Goal: Task Accomplishment & Management: Manage account settings

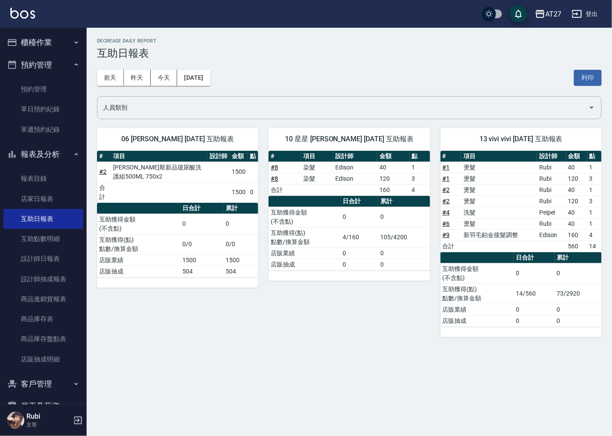
click at [35, 41] on button "櫃檯作業" at bounding box center [43, 42] width 80 height 23
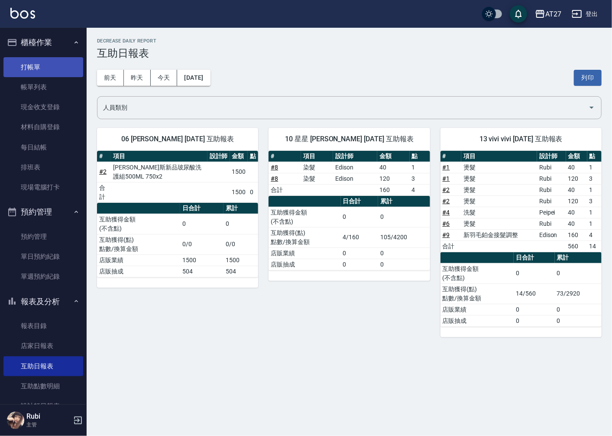
click at [46, 71] on link "打帳單" at bounding box center [43, 67] width 80 height 20
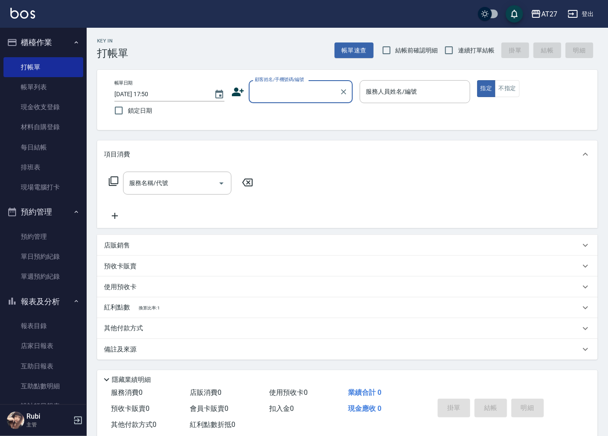
click at [266, 93] on input "顧客姓名/手機號碼/編號" at bounding box center [294, 91] width 83 height 15
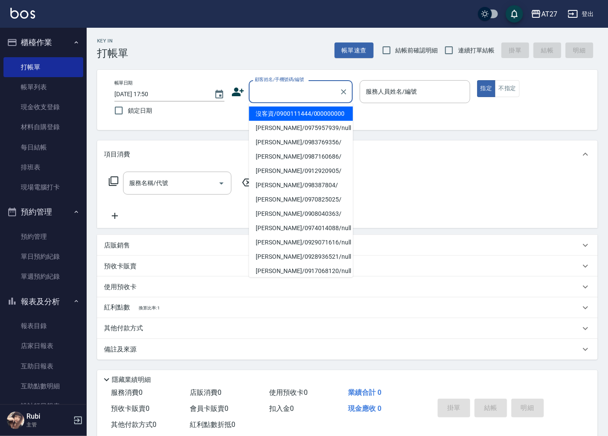
drag, startPoint x: 305, startPoint y: 114, endPoint x: 292, endPoint y: 84, distance: 32.7
click at [305, 114] on li "沒客資/0900111444/000000000" at bounding box center [301, 114] width 104 height 14
type input "沒客資/0900111444/000000000"
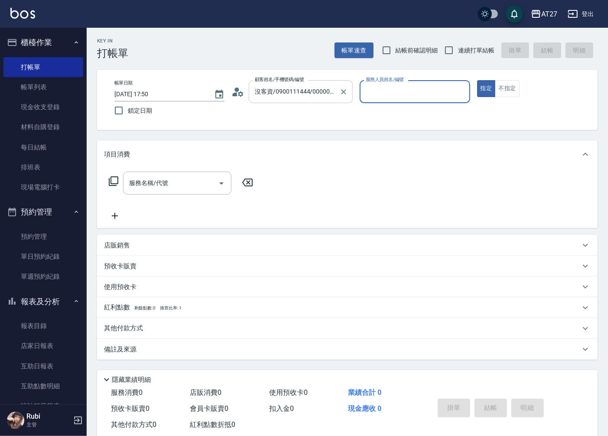
click at [292, 84] on input "沒客資/0900111444/000000000" at bounding box center [294, 91] width 83 height 15
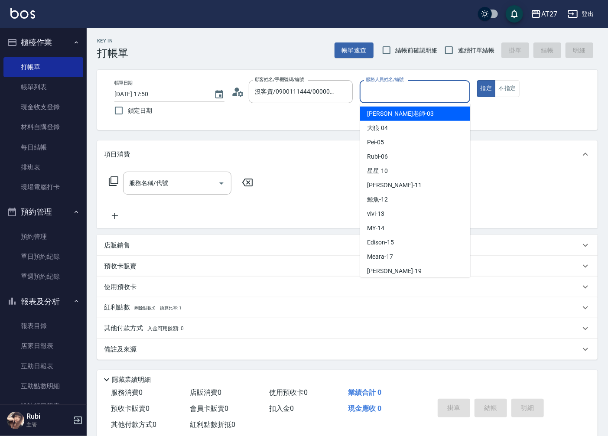
click at [386, 90] on div "服務人員姓名/編號 服務人員姓名/編號" at bounding box center [415, 91] width 110 height 23
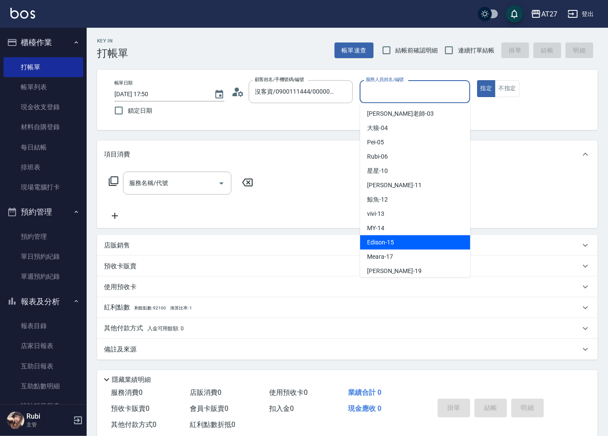
click at [376, 240] on span "Edison -15" at bounding box center [380, 242] width 27 height 9
type input "Edison-15"
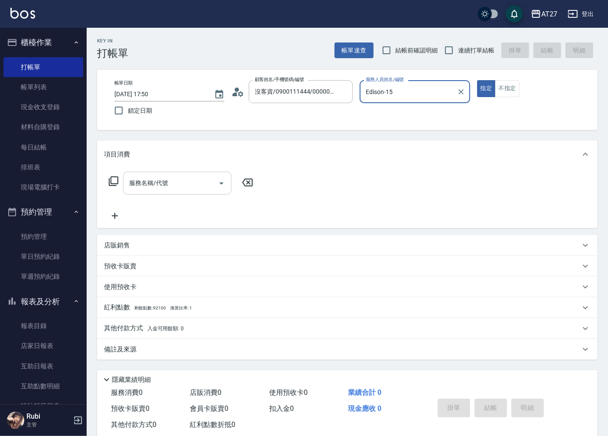
click at [174, 184] on input "服務名稱/代號" at bounding box center [171, 182] width 88 height 15
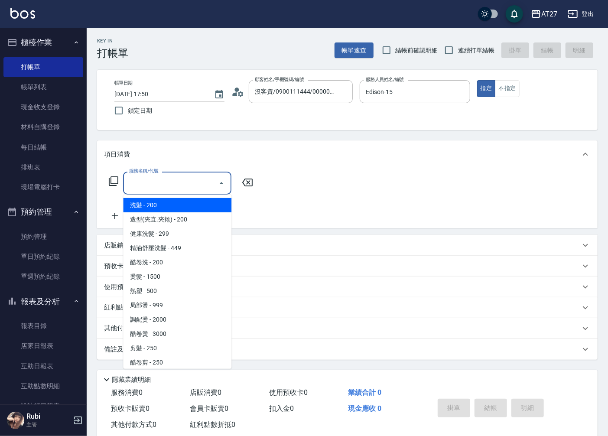
click at [174, 184] on input "服務名稱/代號" at bounding box center [171, 182] width 88 height 15
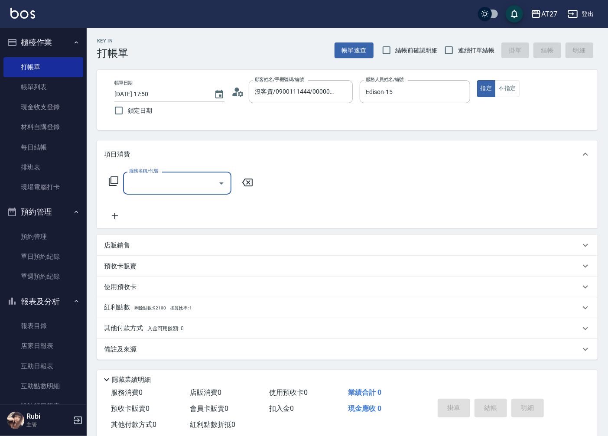
click at [188, 174] on div "服務名稱/代號" at bounding box center [177, 183] width 108 height 23
type input "704"
type input "500"
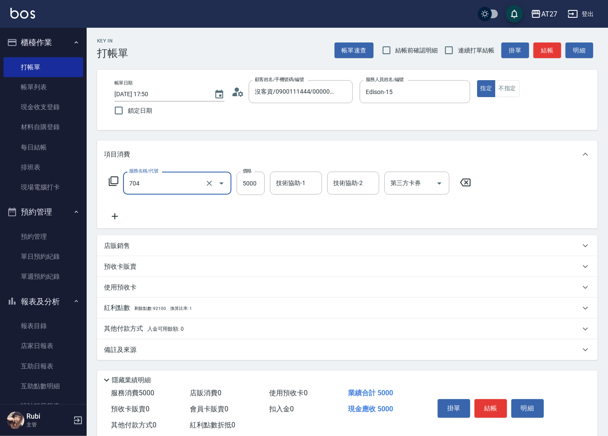
type input "新羽毛鉑金接髮調整(704)"
type input "0"
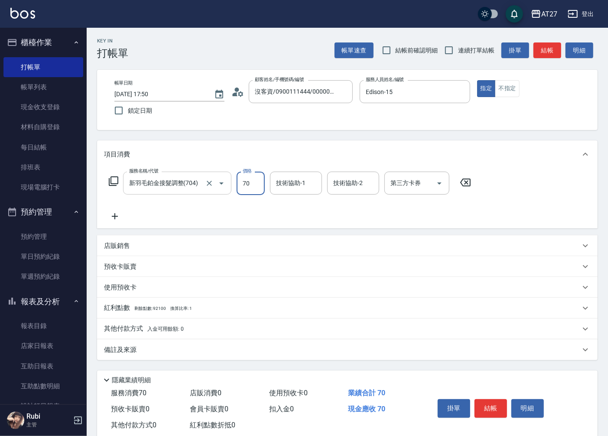
type input "700"
type input "70"
type input "7000"
type input "700"
type input "7000"
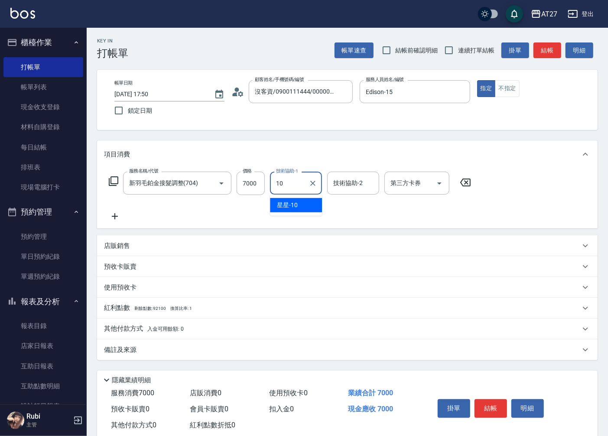
click at [306, 202] on div "星星 -10" at bounding box center [296, 205] width 52 height 14
type input "星星-10"
click at [487, 411] on button "結帳" at bounding box center [490, 408] width 32 height 18
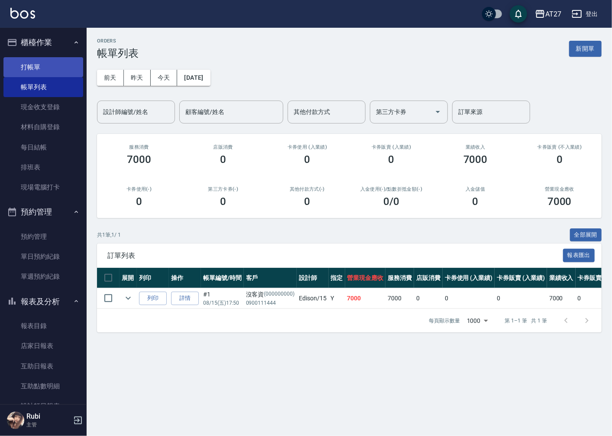
click at [61, 71] on link "打帳單" at bounding box center [43, 67] width 80 height 20
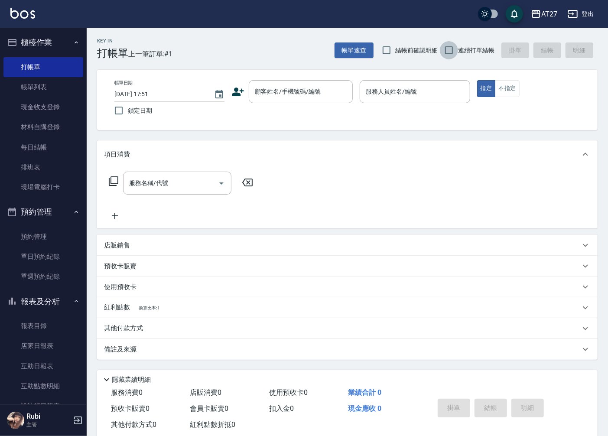
click at [452, 51] on input "連續打單結帳" at bounding box center [449, 50] width 18 height 18
checkbox input "true"
click at [289, 91] on input "顧客姓名/手機號碼/編號" at bounding box center [294, 91] width 83 height 15
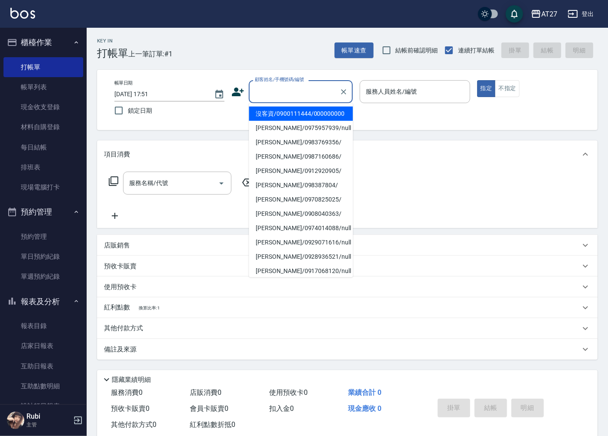
click at [301, 115] on li "沒客資/0900111444/000000000" at bounding box center [301, 114] width 104 height 14
type input "沒客資/0900111444/000000000"
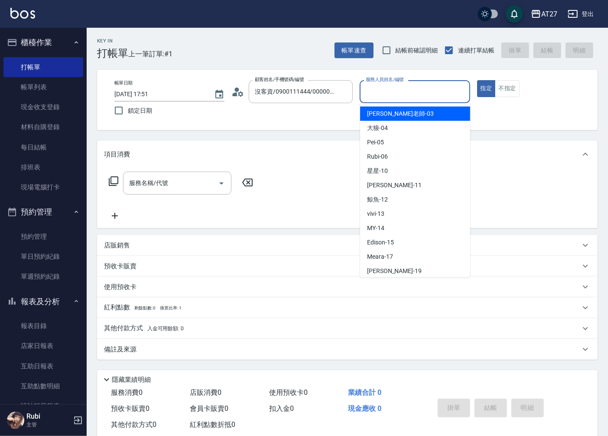
click at [395, 87] on input "服務人員姓名/編號" at bounding box center [414, 91] width 102 height 15
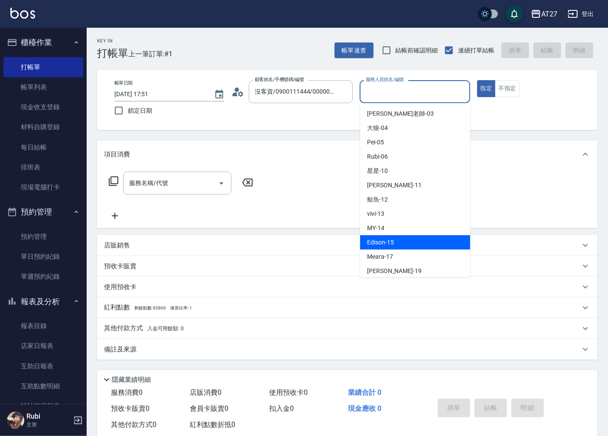
click at [410, 247] on div "Edison -15" at bounding box center [415, 242] width 110 height 14
type input "Edison-15"
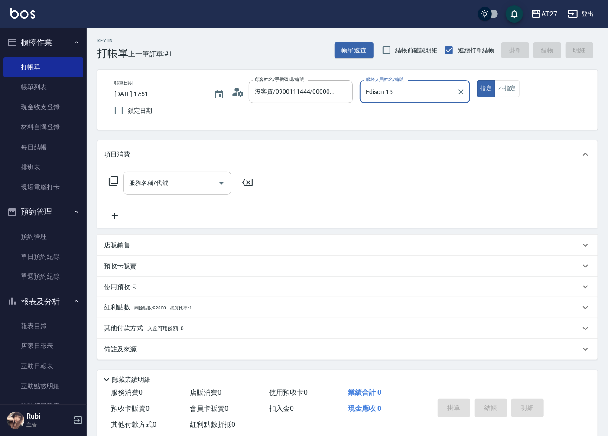
click at [152, 187] on div "服務名稱/代號 服務名稱/代號" at bounding box center [177, 183] width 108 height 23
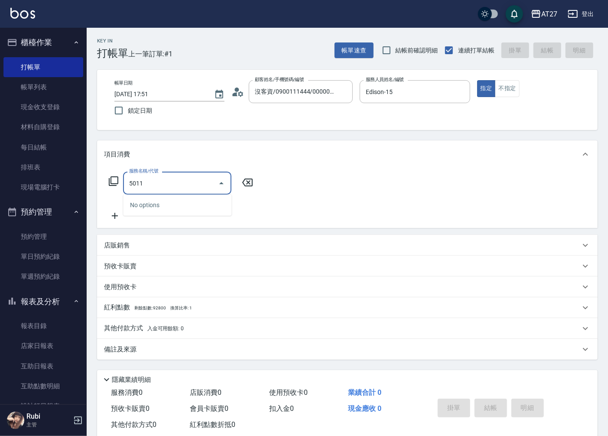
type input "501"
type input "100"
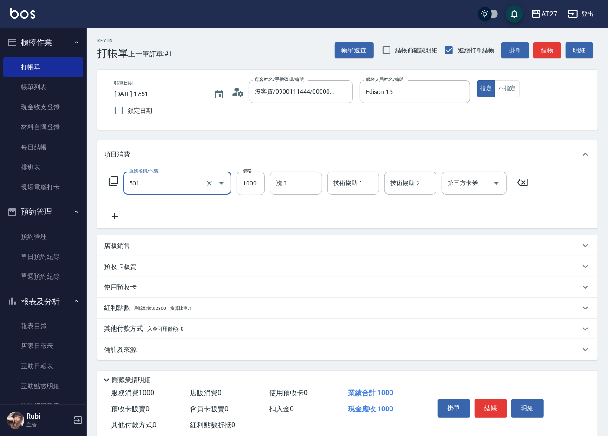
type input "染髮(501)"
click at [493, 407] on button "結帳" at bounding box center [490, 408] width 32 height 18
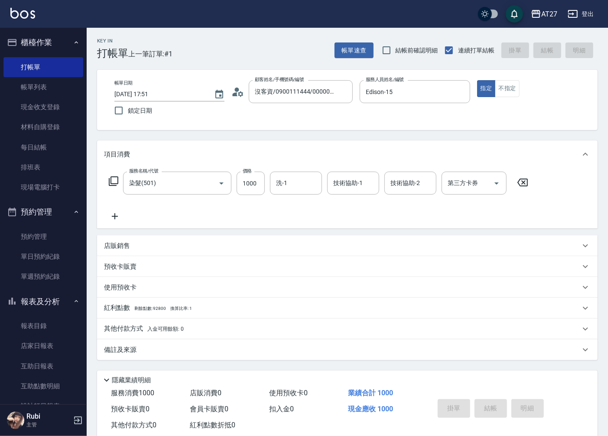
type input "0"
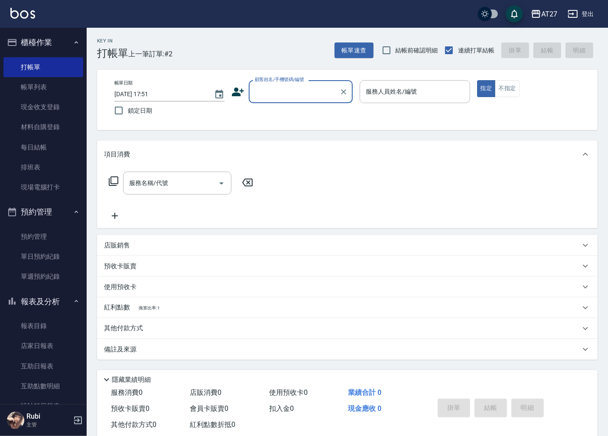
click at [281, 84] on input "顧客姓名/手機號碼/編號" at bounding box center [294, 91] width 83 height 15
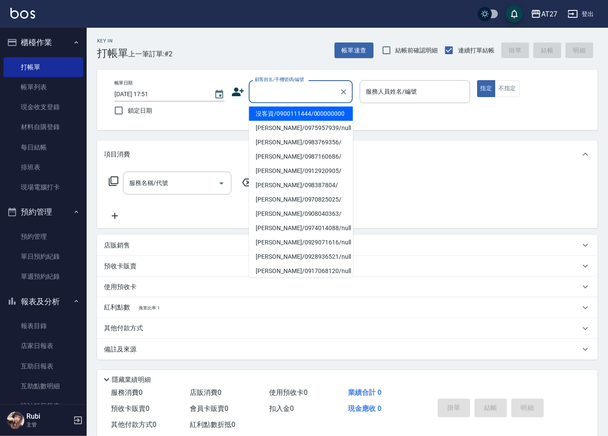
click at [273, 118] on li "沒客資/0900111444/000000000" at bounding box center [301, 114] width 104 height 14
type input "沒客資/0900111444/000000000"
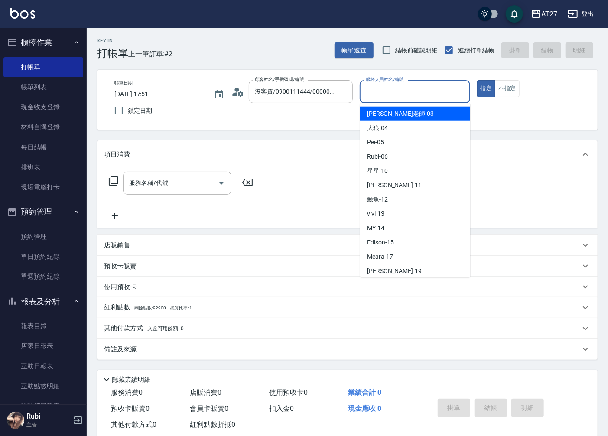
click at [393, 91] on input "服務人員姓名/編號" at bounding box center [414, 91] width 102 height 15
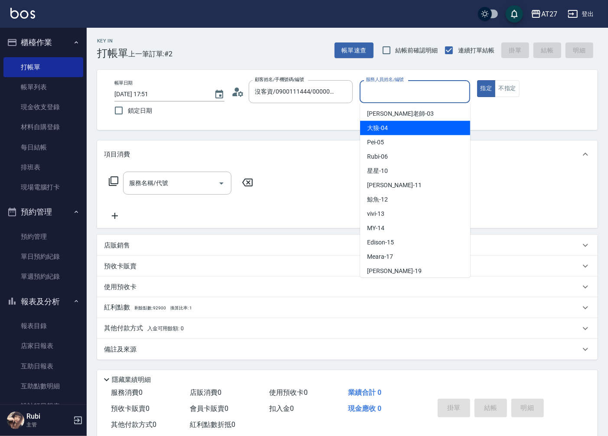
click at [383, 130] on span "大狼 -04" at bounding box center [377, 127] width 21 height 9
type input "大狼-04"
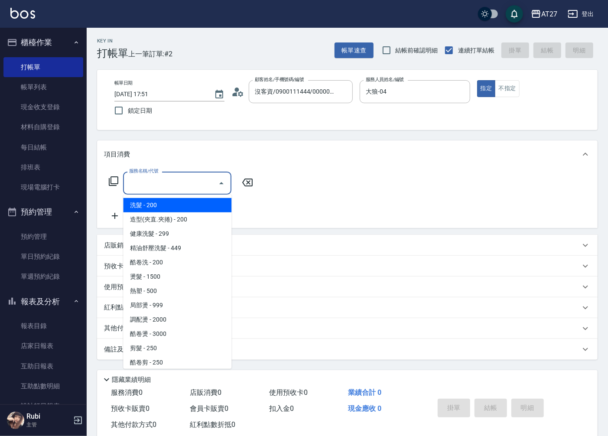
click at [193, 184] on input "服務名稱/代號" at bounding box center [171, 182] width 88 height 15
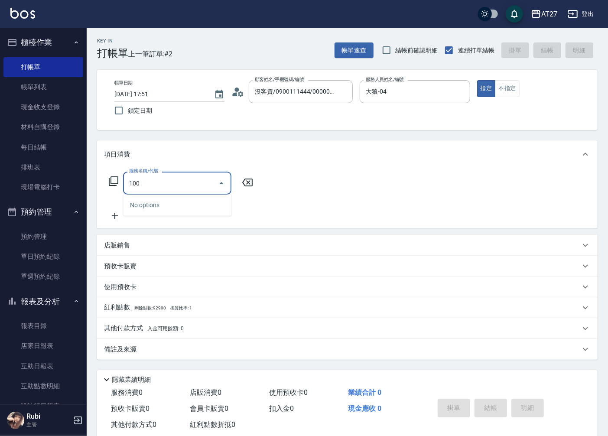
type input "1005"
type input "60"
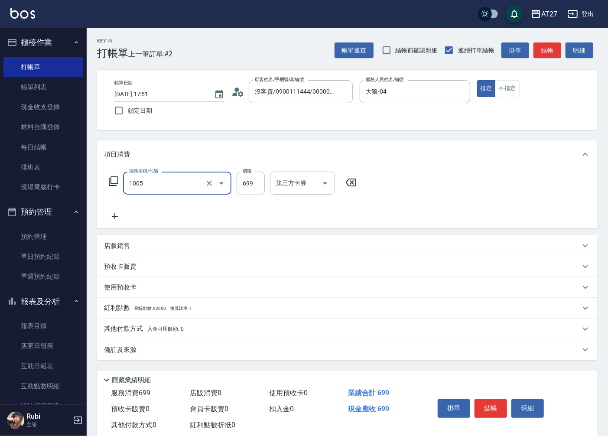
type input "毛囊淨化洗髮(1005)"
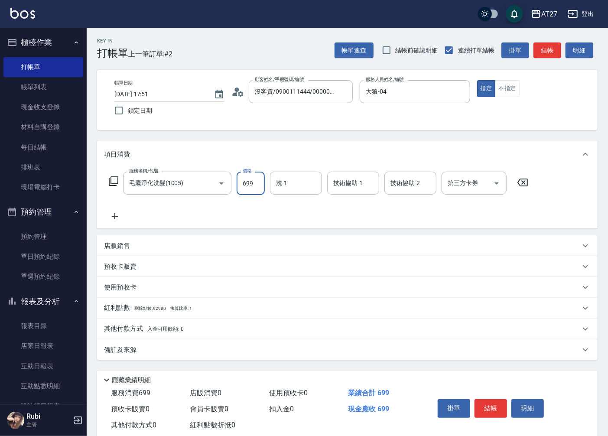
type input "7"
type input "0"
type input "70"
type input "700"
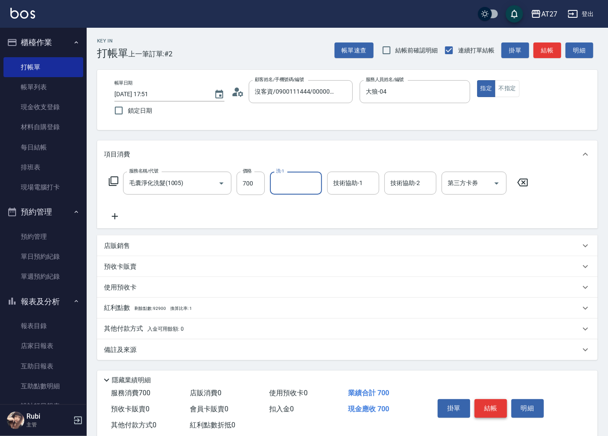
click at [500, 406] on button "結帳" at bounding box center [490, 408] width 32 height 18
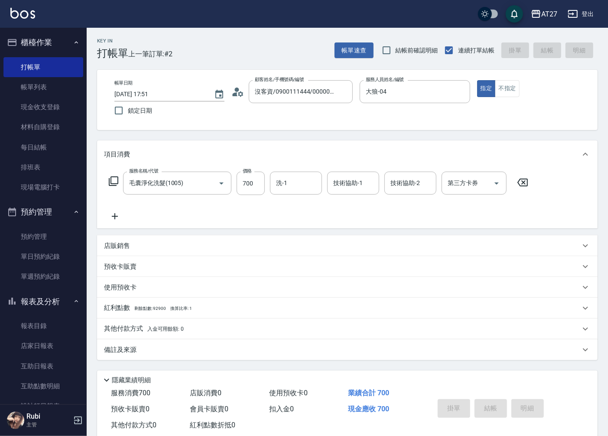
type input "[DATE] 17:52"
type input "0"
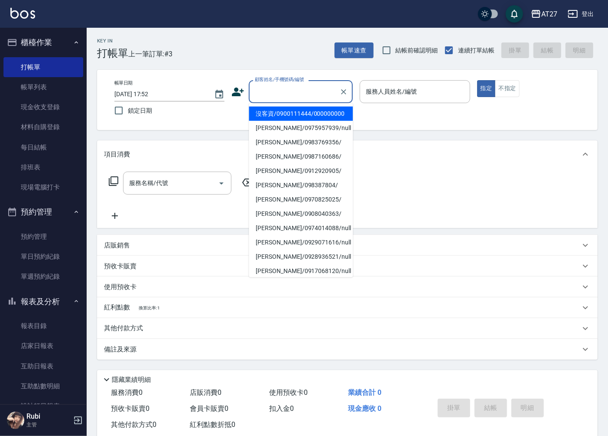
click at [308, 94] on input "顧客姓名/手機號碼/編號" at bounding box center [294, 91] width 83 height 15
click at [297, 114] on li "沒客資/0900111444/000000000" at bounding box center [301, 114] width 104 height 14
type input "沒客資/0900111444/000000000"
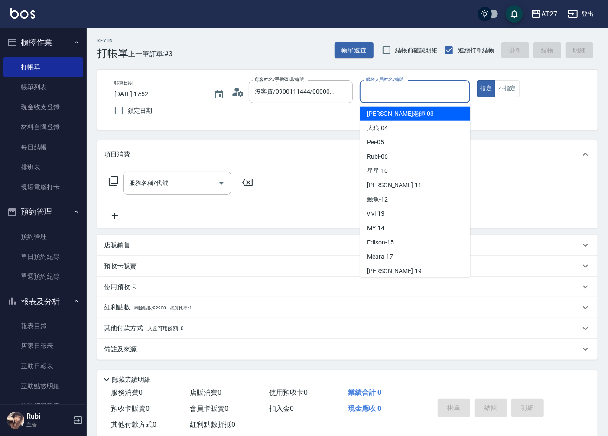
click at [379, 89] on input "服務人員姓名/編號" at bounding box center [414, 91] width 102 height 15
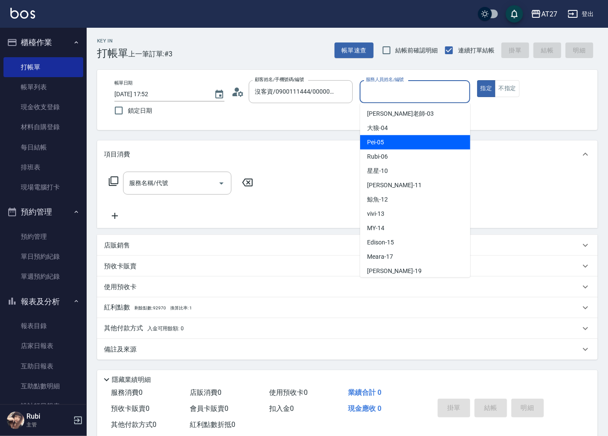
click at [386, 140] on div "Pei -05" at bounding box center [415, 142] width 110 height 14
type input "Pei-05"
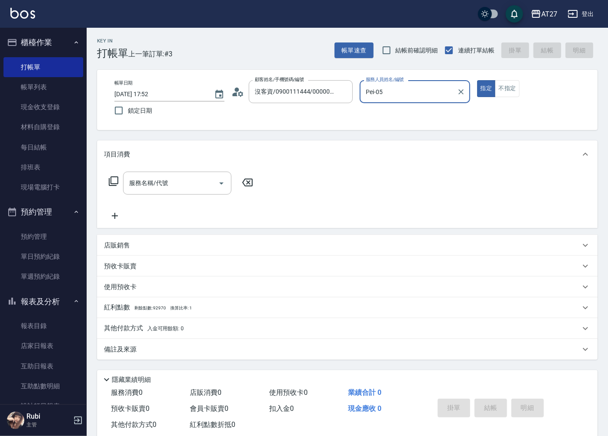
drag, startPoint x: 188, startPoint y: 187, endPoint x: 309, endPoint y: 170, distance: 122.0
click at [188, 186] on input "服務名稱/代號" at bounding box center [171, 182] width 88 height 15
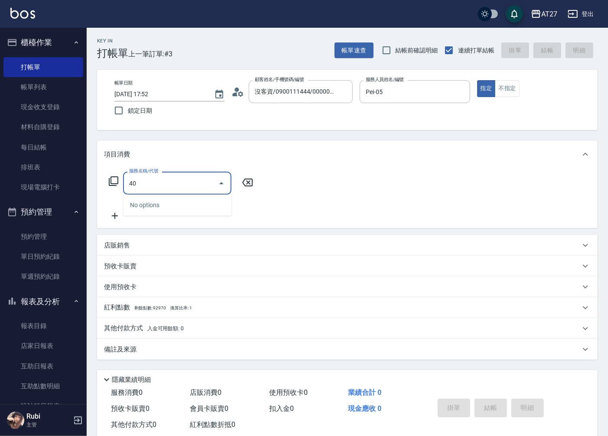
type input "401"
type input "20"
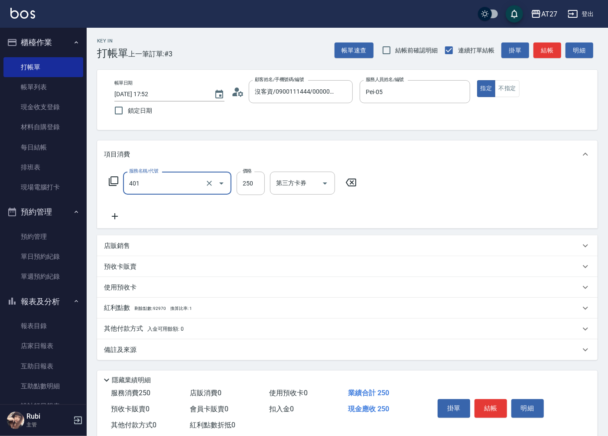
type input "剪髮(401)"
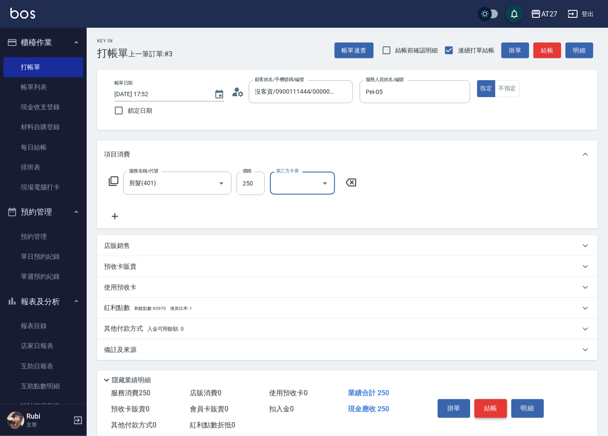
click at [484, 400] on button "結帳" at bounding box center [490, 408] width 32 height 18
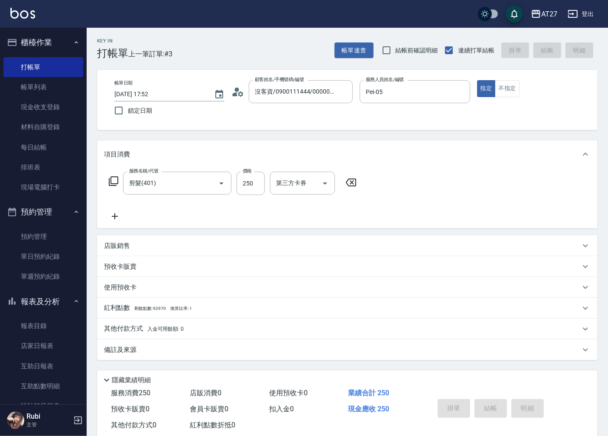
type input "0"
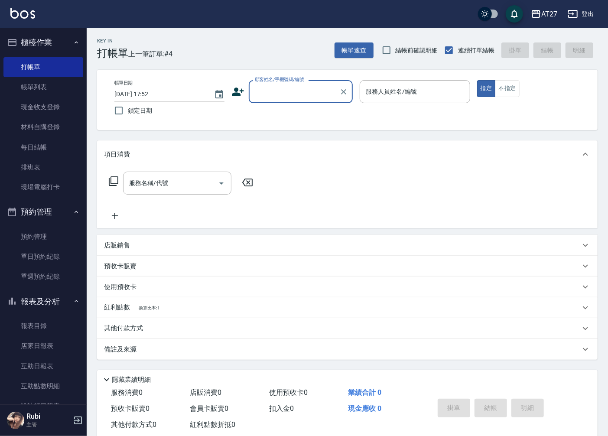
click at [322, 89] on input "顧客姓名/手機號碼/編號" at bounding box center [294, 91] width 83 height 15
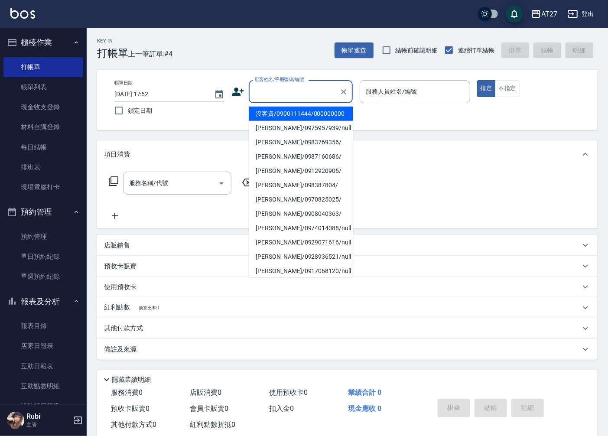
click at [332, 121] on li "沒客資/0900111444/000000000" at bounding box center [301, 114] width 104 height 14
type input "沒客資/0900111444/000000000"
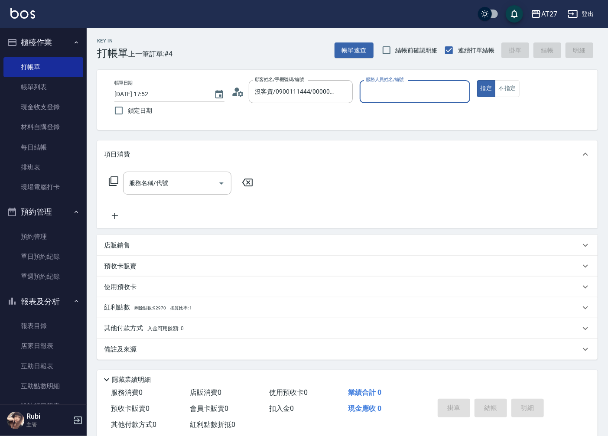
click at [391, 100] on div "服務人員姓名/編號" at bounding box center [415, 91] width 110 height 23
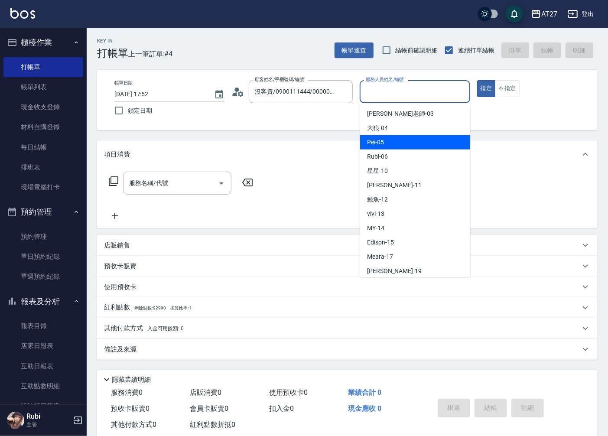
click at [400, 141] on div "Pei -05" at bounding box center [415, 142] width 110 height 14
type input "Pei-05"
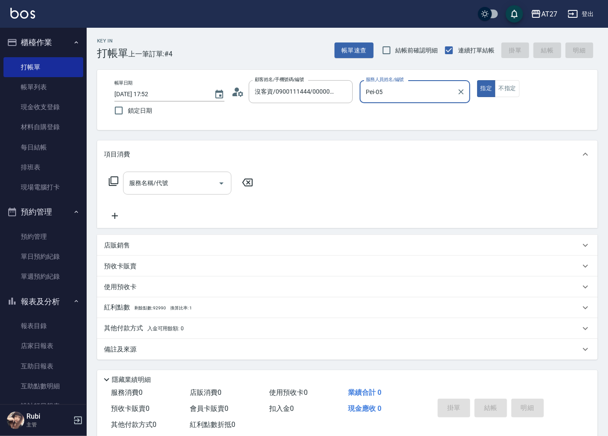
click at [140, 192] on div "服務名稱/代號" at bounding box center [177, 183] width 108 height 23
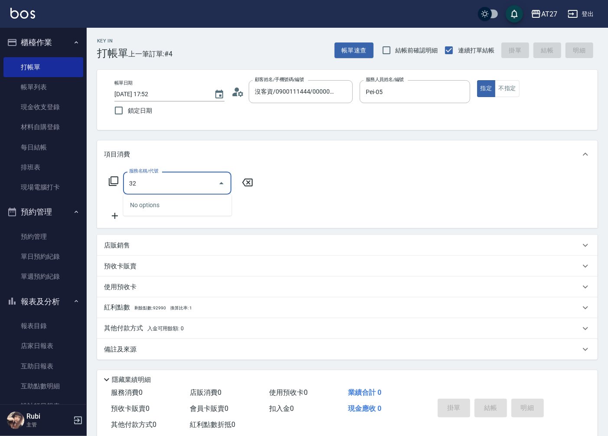
type input "3"
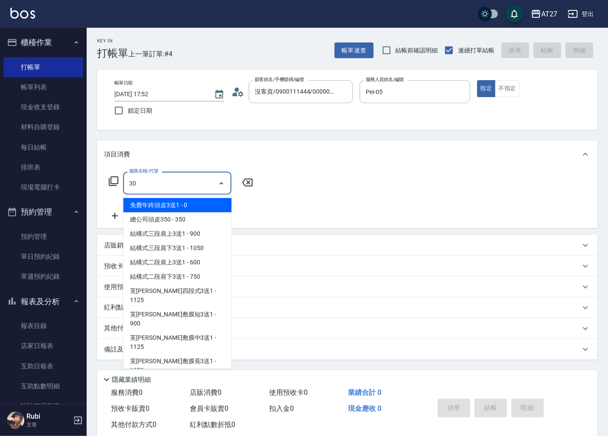
type input "301"
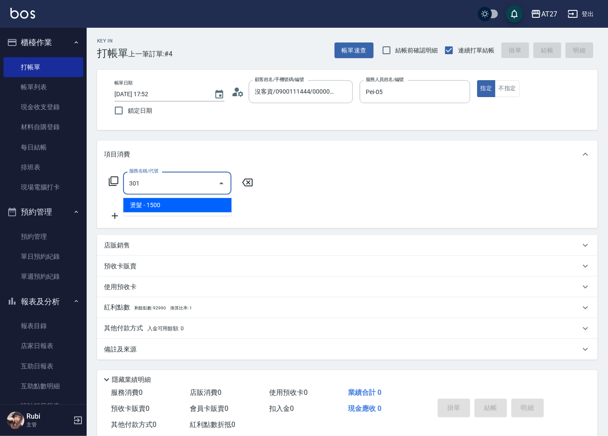
type input "150"
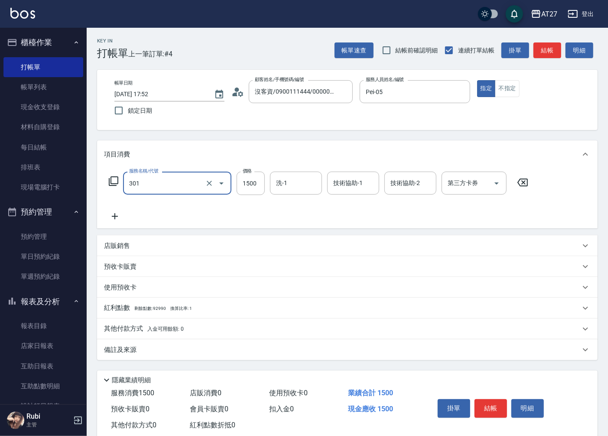
type input "燙髮(301)"
type input "1"
type input "0"
type input "14"
type input "10"
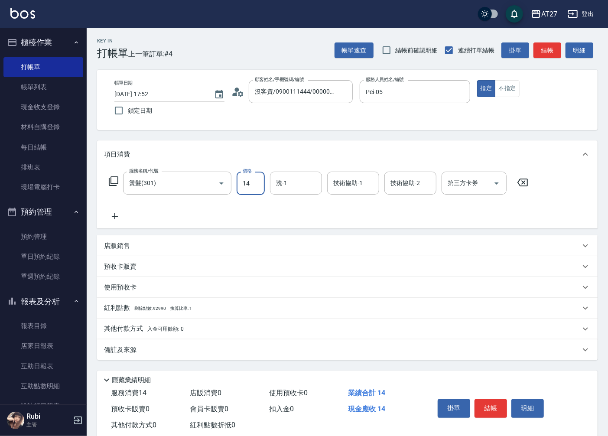
type input "140"
type input "1400"
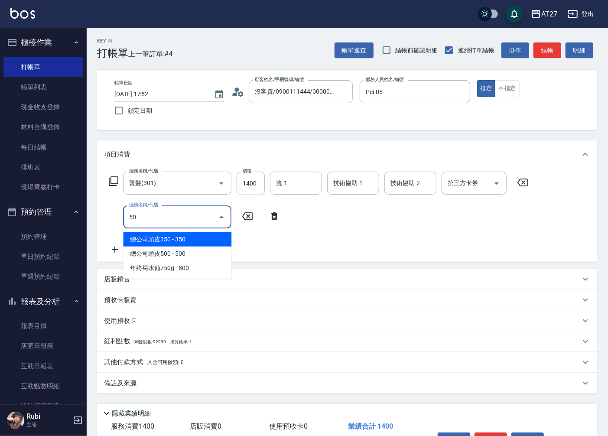
type input "501"
type input "240"
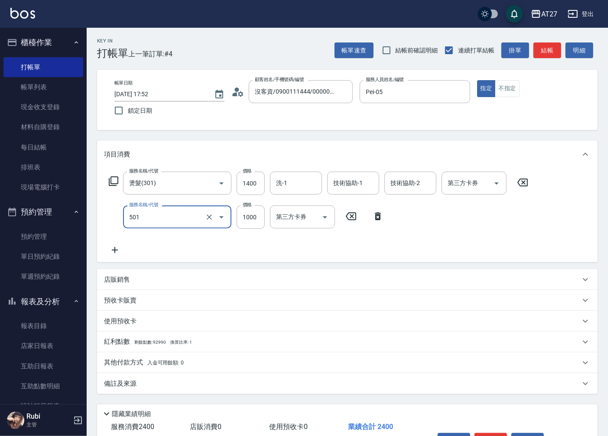
type input "染髮(501)"
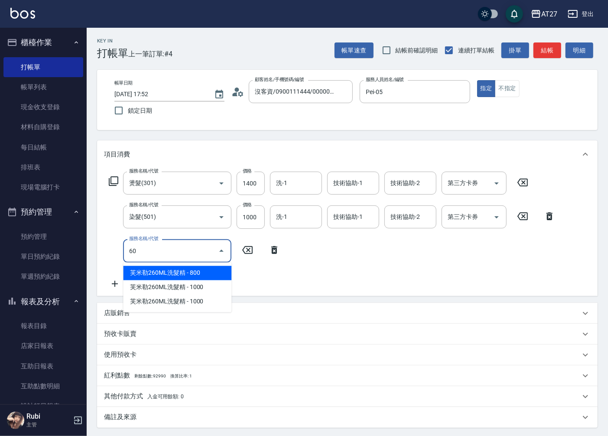
type input "609"
type input "350"
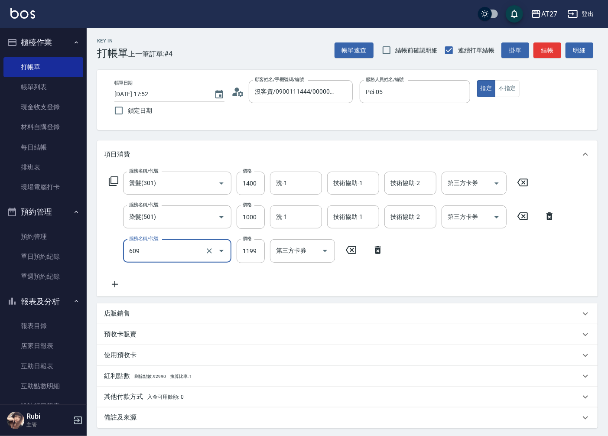
type input "自備三段(609)"
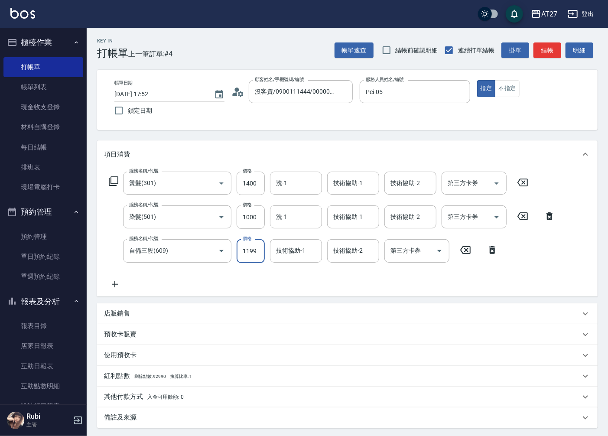
type input "1"
type input "240"
type input "150"
type input "250"
type input "1500"
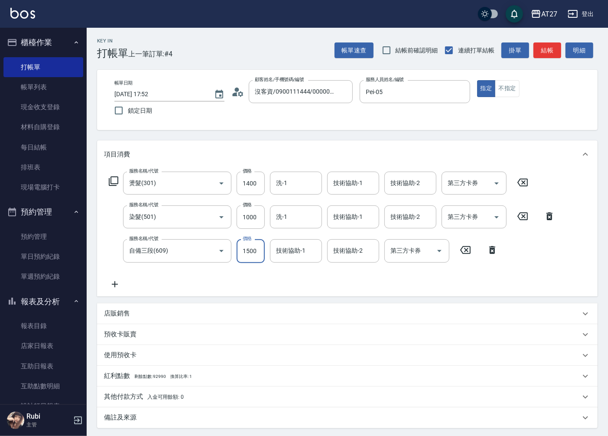
type input "390"
type input "1500"
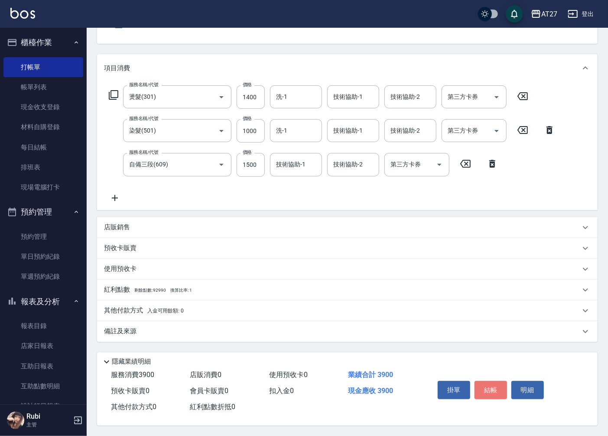
click at [497, 391] on button "結帳" at bounding box center [490, 390] width 32 height 18
type input "[DATE] 18:00"
type input "0"
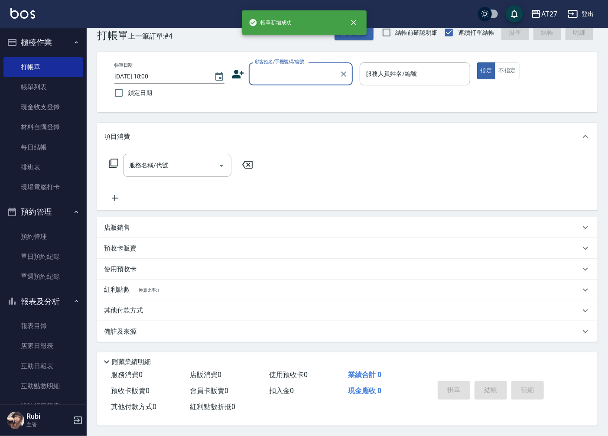
scroll to position [0, 0]
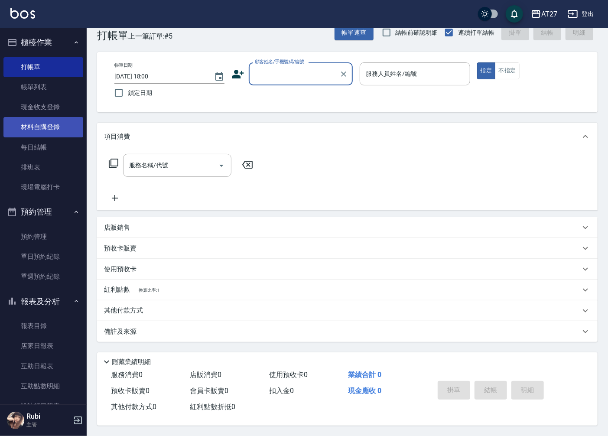
click at [38, 133] on link "材料自購登錄" at bounding box center [43, 127] width 80 height 20
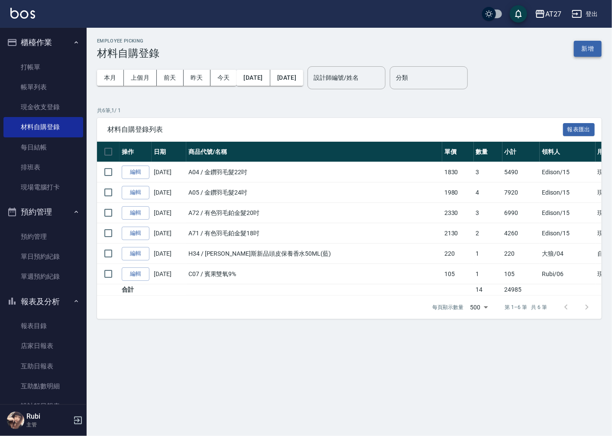
click at [594, 45] on button "新增" at bounding box center [588, 49] width 28 height 16
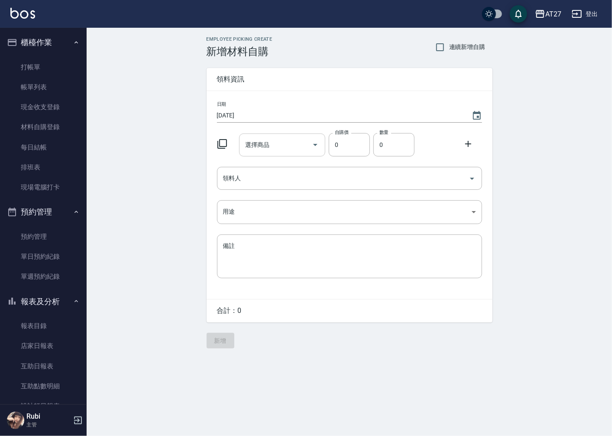
click at [310, 145] on icon "Open" at bounding box center [315, 144] width 10 height 10
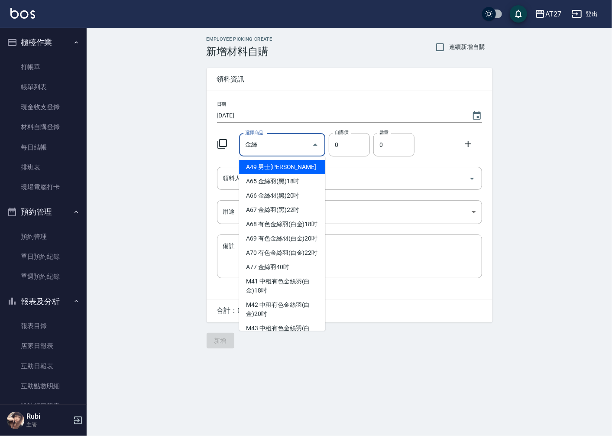
click at [283, 169] on li "A49 男士[PERSON_NAME]" at bounding box center [282, 167] width 86 height 14
type input "男士[PERSON_NAME]"
type input "930"
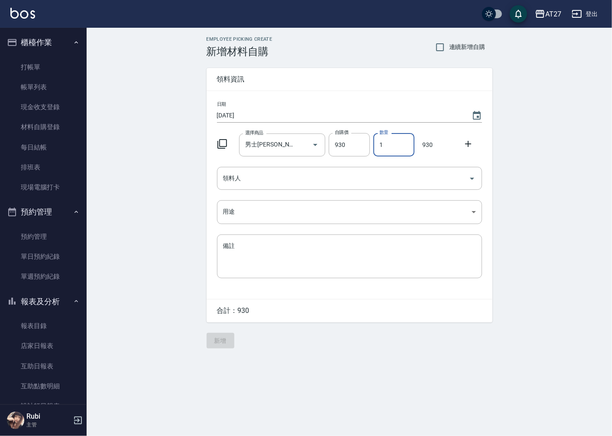
drag, startPoint x: 387, startPoint y: 149, endPoint x: 379, endPoint y: 145, distance: 9.5
click at [379, 145] on input "1" at bounding box center [393, 144] width 41 height 23
type input "10"
click at [388, 183] on input "領料人" at bounding box center [343, 178] width 244 height 15
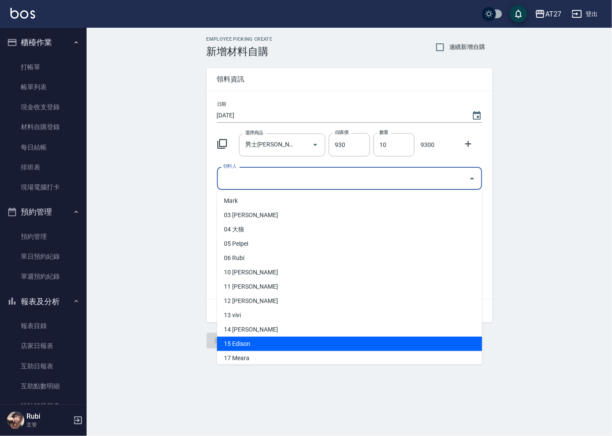
click at [257, 341] on li "15 Edison" at bounding box center [349, 344] width 265 height 14
type input "Edison"
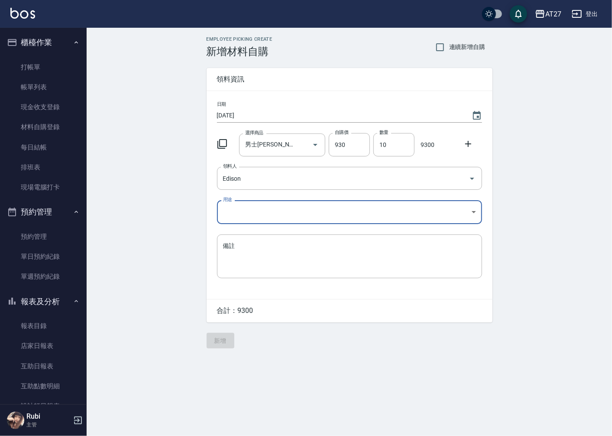
click at [292, 211] on body "AT27 登出 櫃檯作業 打帳單 帳單列表 現金收支登錄 材料自購登錄 每日結帳 排班表 現場電腦打卡 預約管理 預約管理 單日預約紀錄 單週預約紀錄 報表及…" at bounding box center [306, 218] width 612 height 436
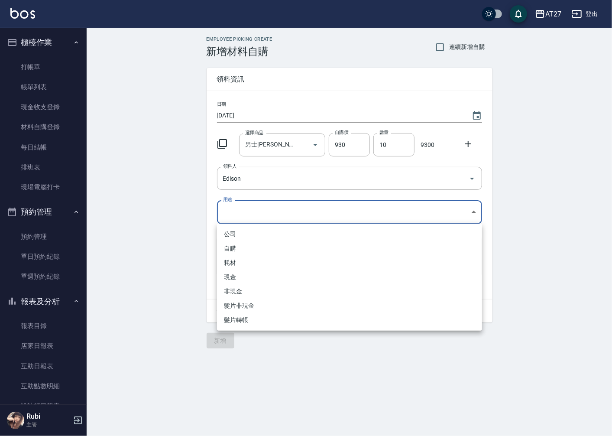
click at [302, 268] on li "耗材" at bounding box center [349, 263] width 265 height 14
type input "耗材"
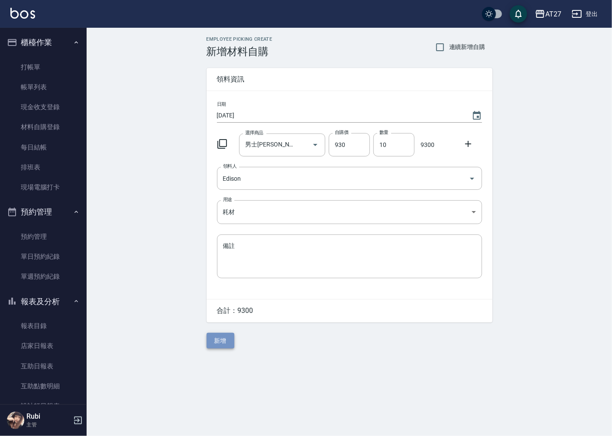
click at [215, 344] on button "新增" at bounding box center [221, 341] width 28 height 16
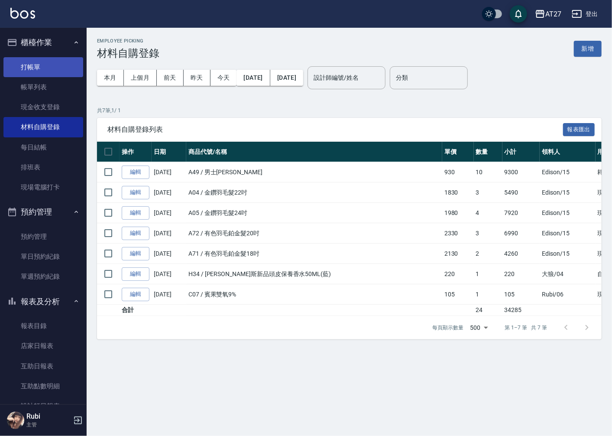
click at [43, 67] on link "打帳單" at bounding box center [43, 67] width 80 height 20
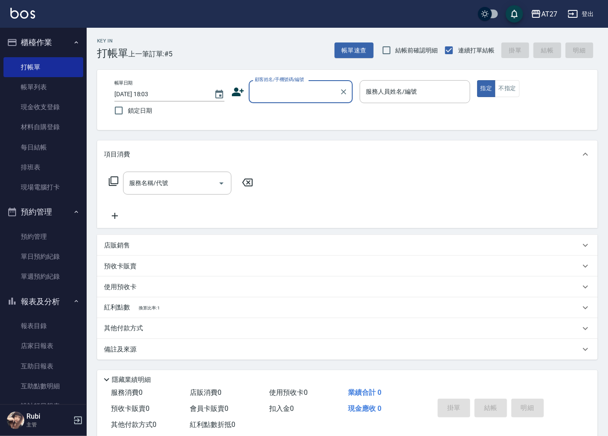
click at [287, 102] on div "顧客姓名/手機號碼/編號" at bounding box center [301, 91] width 104 height 23
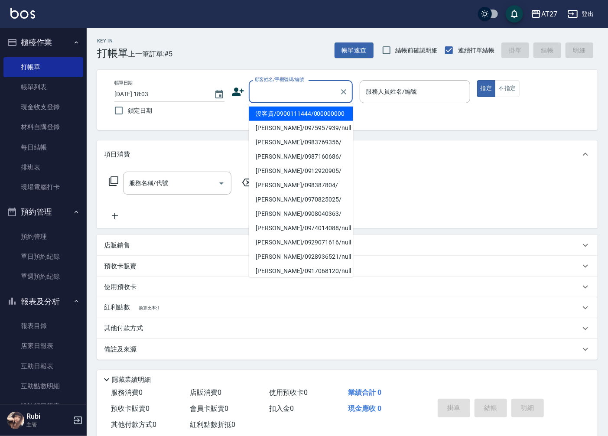
click at [293, 110] on li "沒客資/0900111444/000000000" at bounding box center [301, 114] width 104 height 14
type input "沒客資/0900111444/000000000"
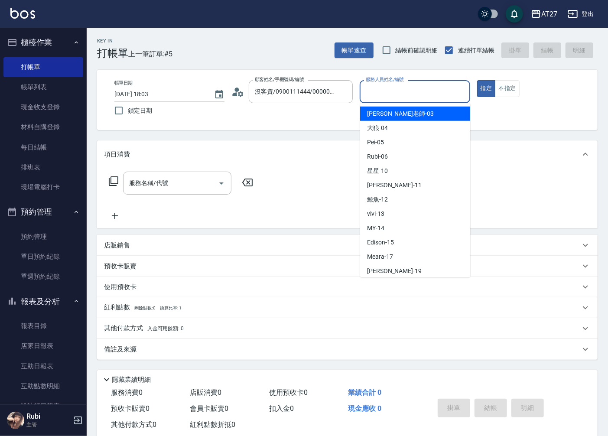
click at [406, 90] on input "服務人員姓名/編號" at bounding box center [414, 91] width 102 height 15
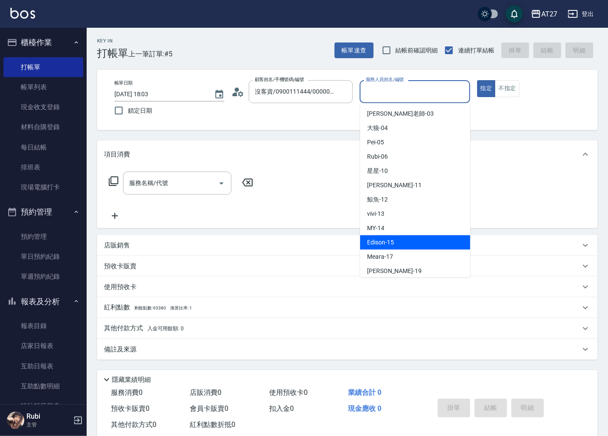
click at [396, 247] on div "Edison -15" at bounding box center [415, 242] width 110 height 14
type input "Edison-15"
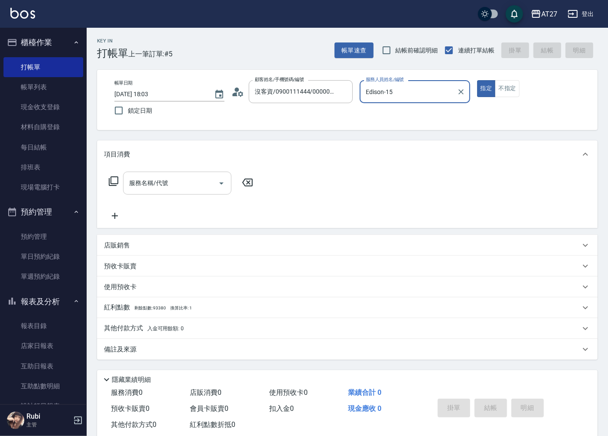
click at [169, 185] on input "服務名稱/代號" at bounding box center [171, 182] width 88 height 15
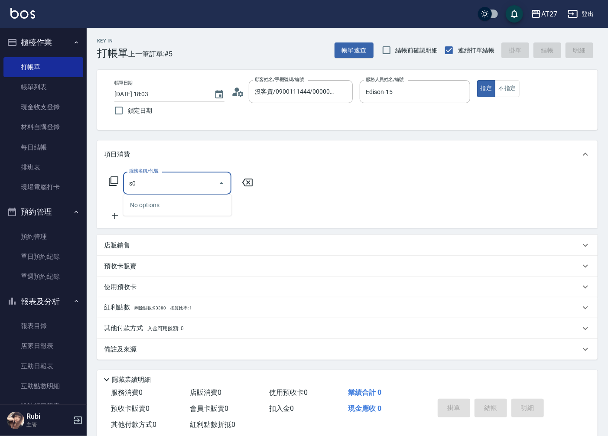
type input "s"
click at [191, 208] on span "男士[PERSON_NAME] - 2700" at bounding box center [177, 205] width 108 height 14
type input "男士[PERSON_NAME](718)"
type input "270"
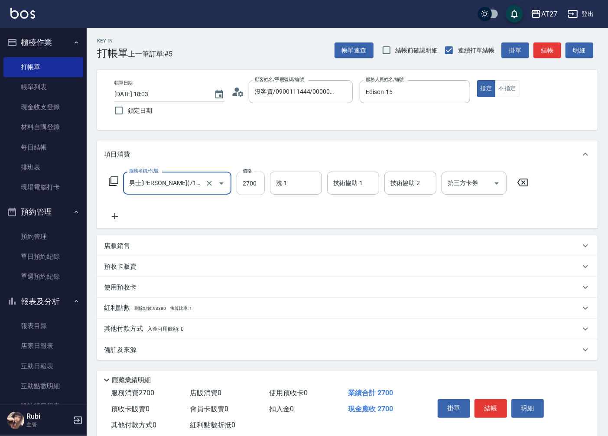
type input "男士[PERSON_NAME](718)"
click at [249, 191] on input "2700" at bounding box center [251, 183] width 28 height 23
type input "1"
type input "0"
type input "149"
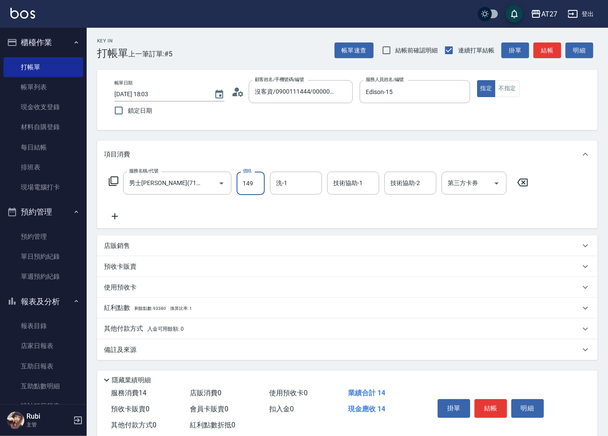
type input "10"
type input "1495"
type input "1490"
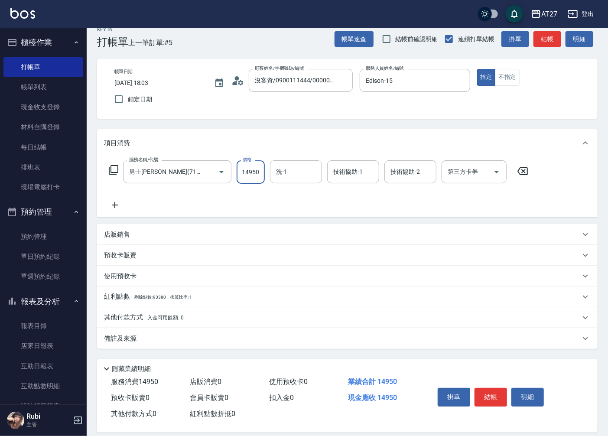
scroll to position [20, 0]
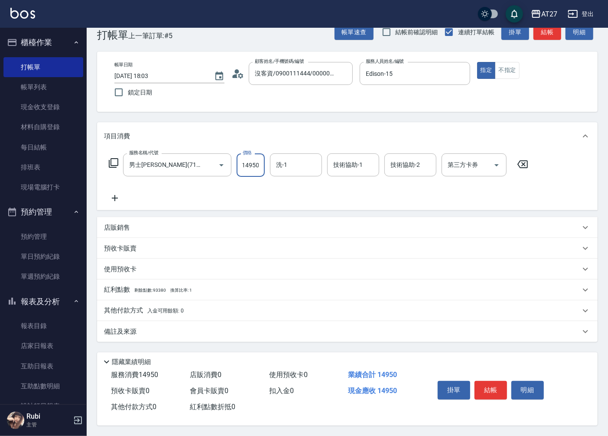
type input "14950"
click at [129, 306] on p "其他付款方式 入金可用餘額: 0" at bounding box center [144, 311] width 80 height 10
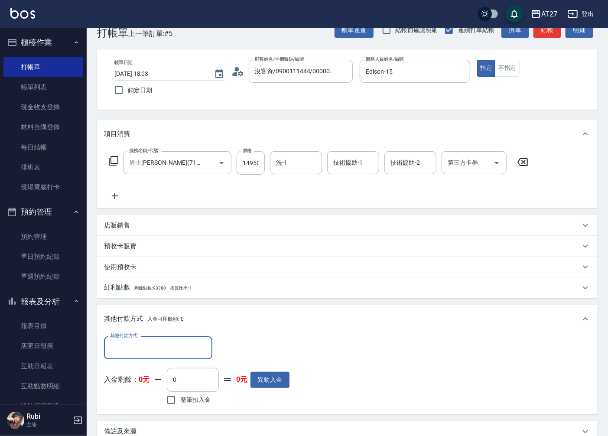
click at [156, 344] on input "其他付款方式" at bounding box center [158, 347] width 100 height 15
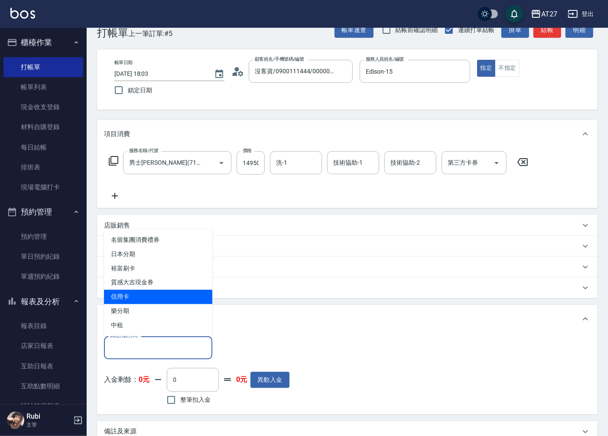
click at [145, 299] on span "信用卡" at bounding box center [158, 297] width 108 height 14
type input "信用卡"
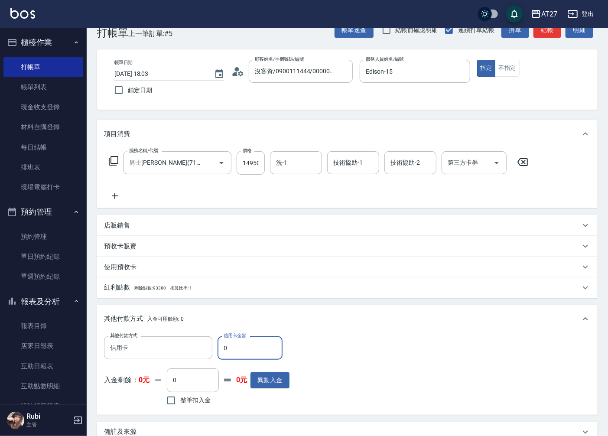
click at [234, 341] on input "0" at bounding box center [249, 347] width 65 height 23
drag, startPoint x: 234, startPoint y: 341, endPoint x: 227, endPoint y: 341, distance: 6.5
click at [227, 341] on input "0" at bounding box center [249, 347] width 65 height 23
type input "14"
type input "1480"
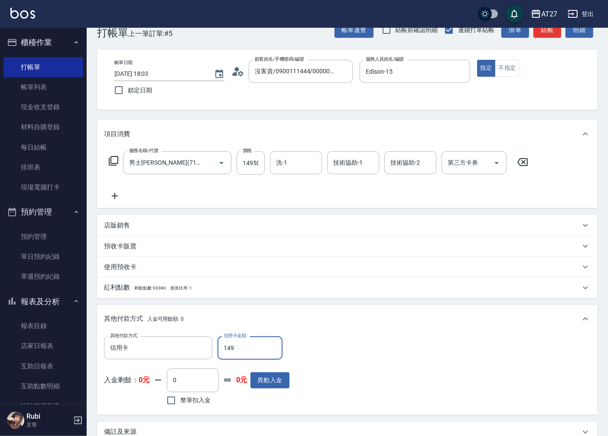
type input "1495"
type input "1340"
type input "14950"
type input "0"
type input "14950"
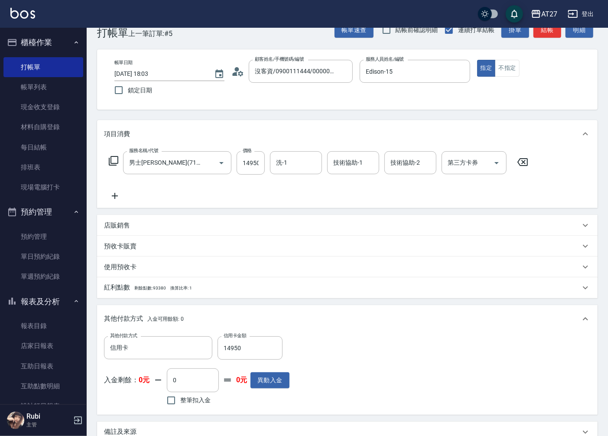
click at [366, 318] on div "其他付款方式 入金可用餘額: 0" at bounding box center [342, 319] width 476 height 10
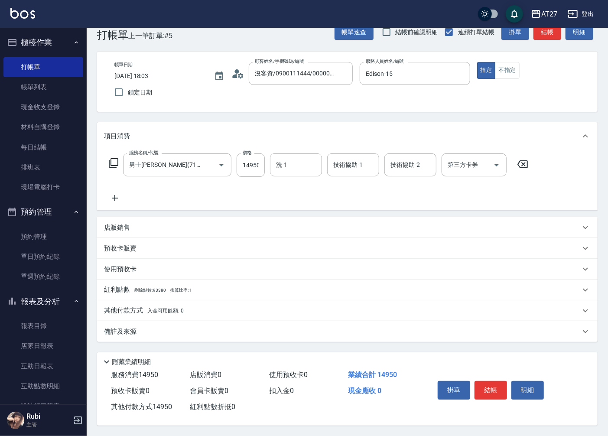
click at [195, 288] on div "紅利點數 剩餘點數: 93380 換算比率: 1" at bounding box center [342, 290] width 476 height 10
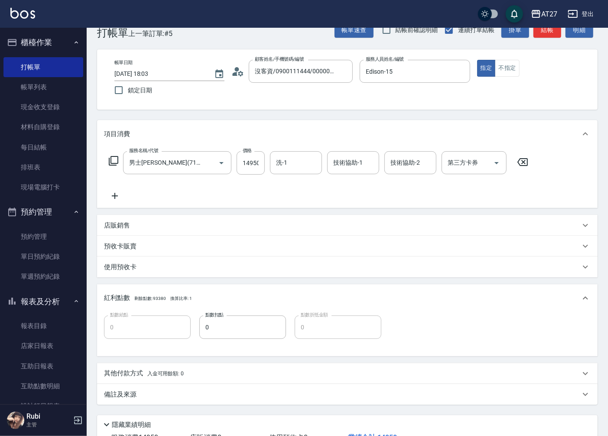
click at [177, 271] on div "使用預收卡" at bounding box center [342, 267] width 476 height 9
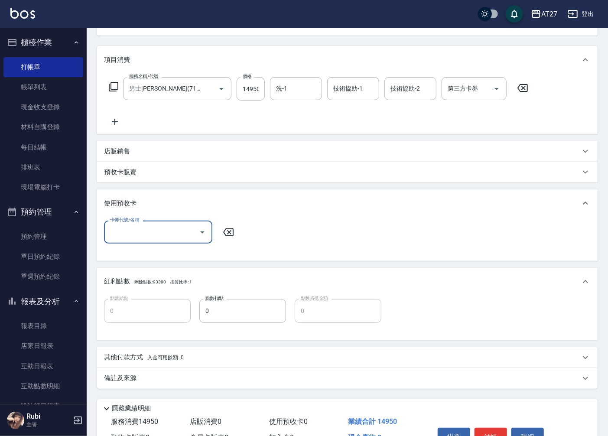
scroll to position [117, 0]
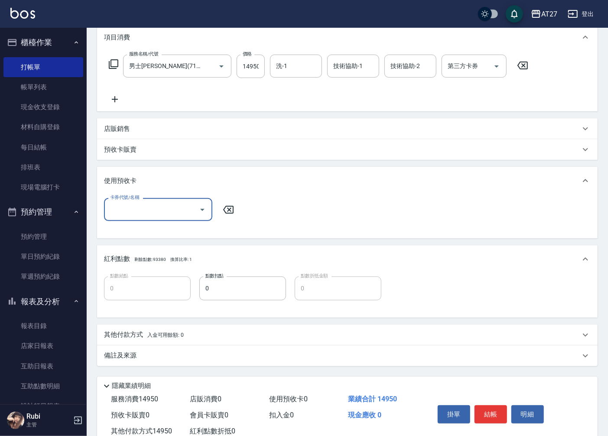
click at [184, 335] on div "其他付款方式 入金可用餘額: 0" at bounding box center [342, 335] width 476 height 10
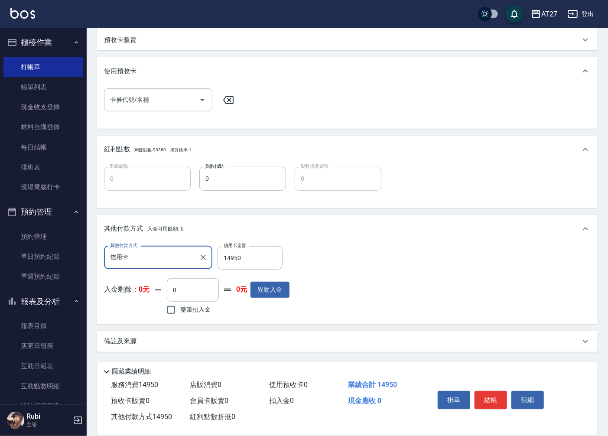
scroll to position [239, 0]
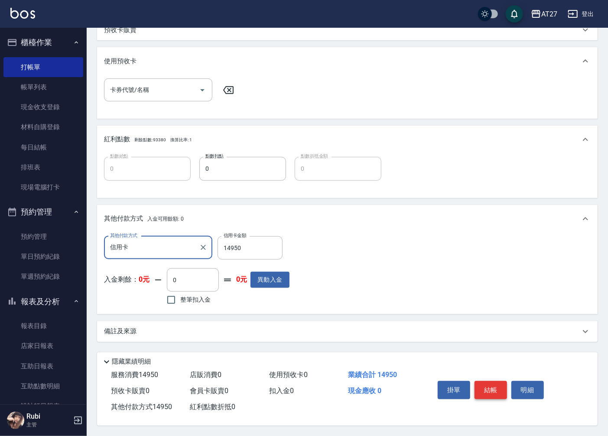
click at [482, 385] on button "結帳" at bounding box center [490, 390] width 32 height 18
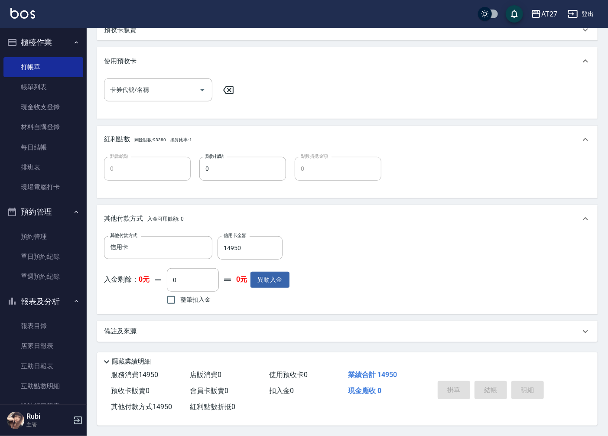
type input "[DATE] 18:06"
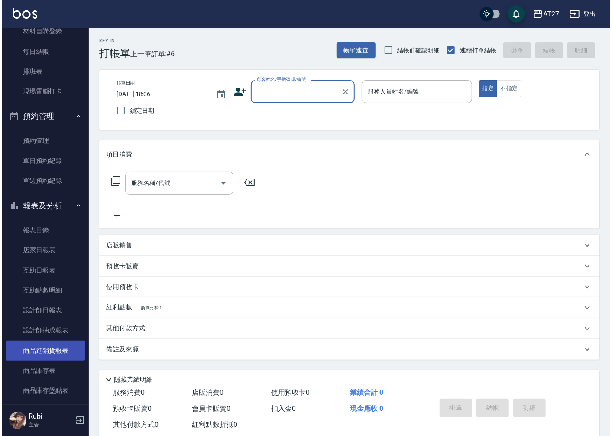
scroll to position [96, 0]
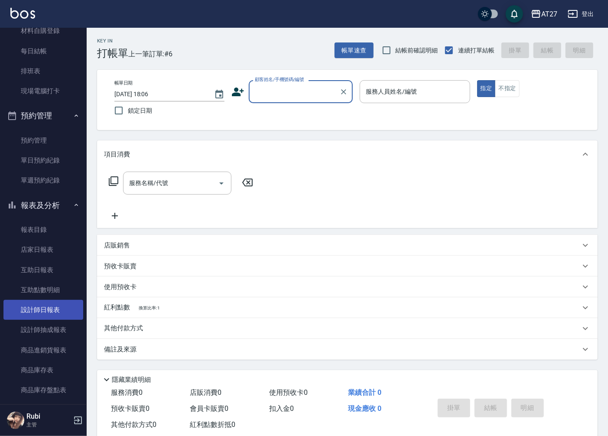
click at [56, 314] on link "設計師日報表" at bounding box center [43, 310] width 80 height 20
